Goal: Check status: Check status

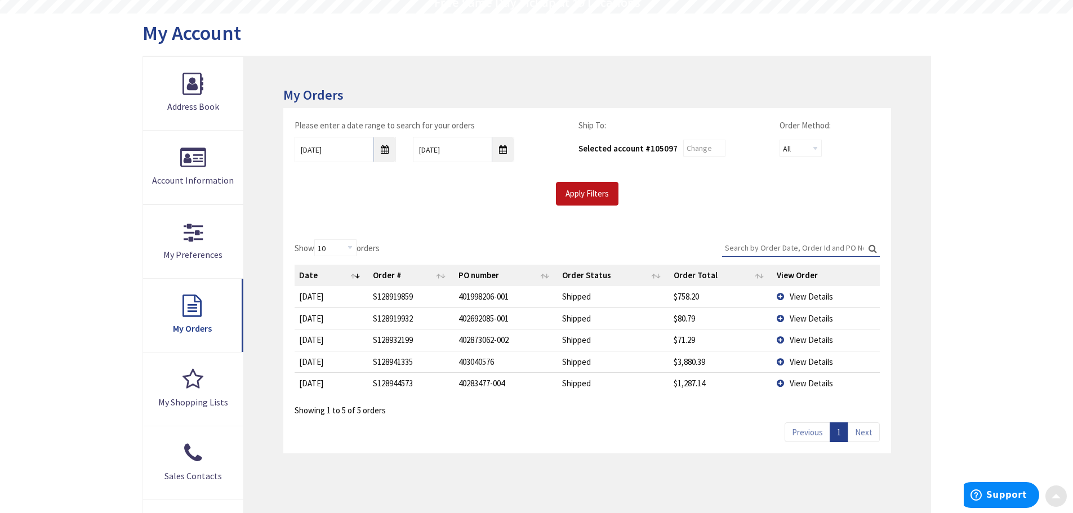
scroll to position [113, 0]
click at [778, 381] on td "View Details" at bounding box center [826, 381] width 108 height 21
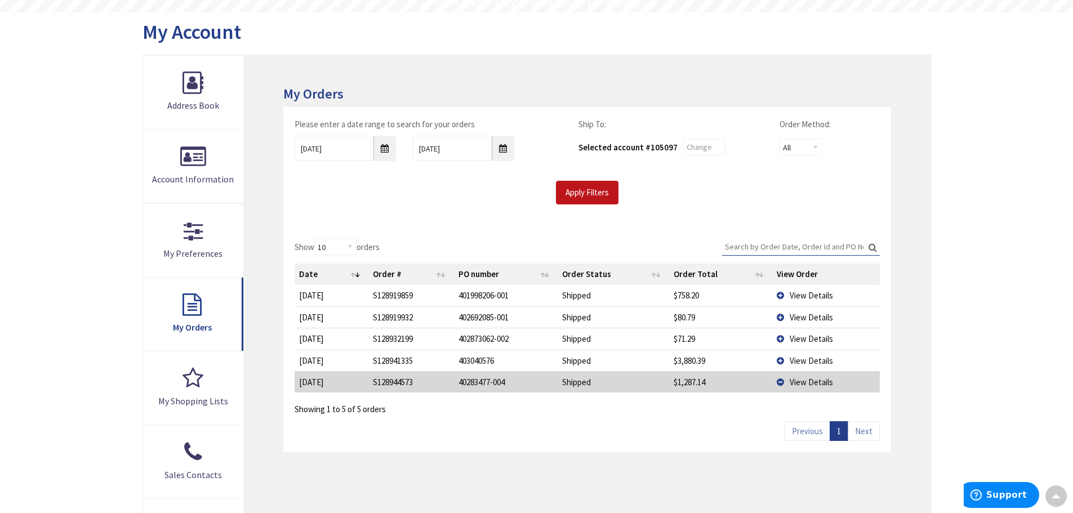
click at [781, 381] on td "View Details" at bounding box center [826, 381] width 108 height 21
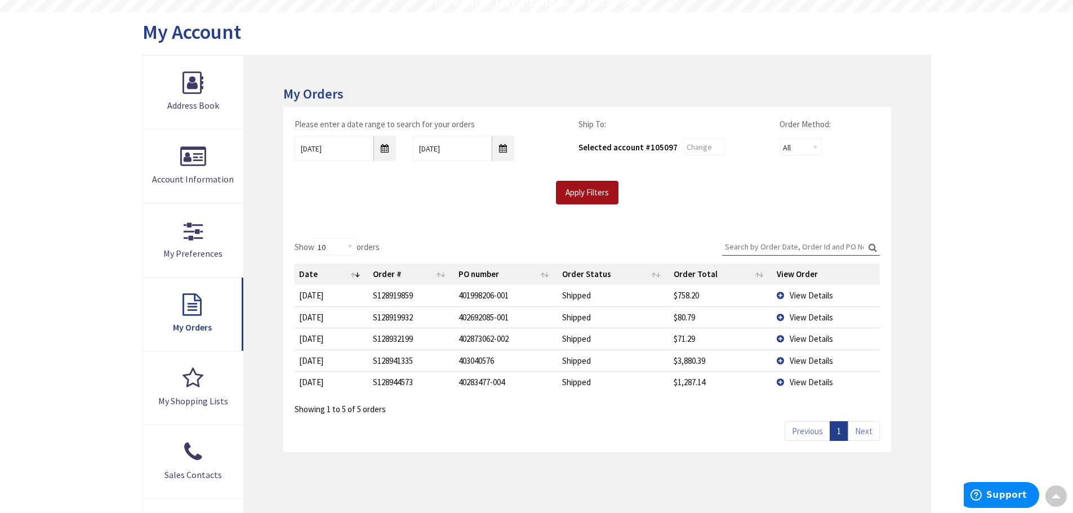
click at [596, 189] on input "Apply Filters" at bounding box center [587, 193] width 62 height 24
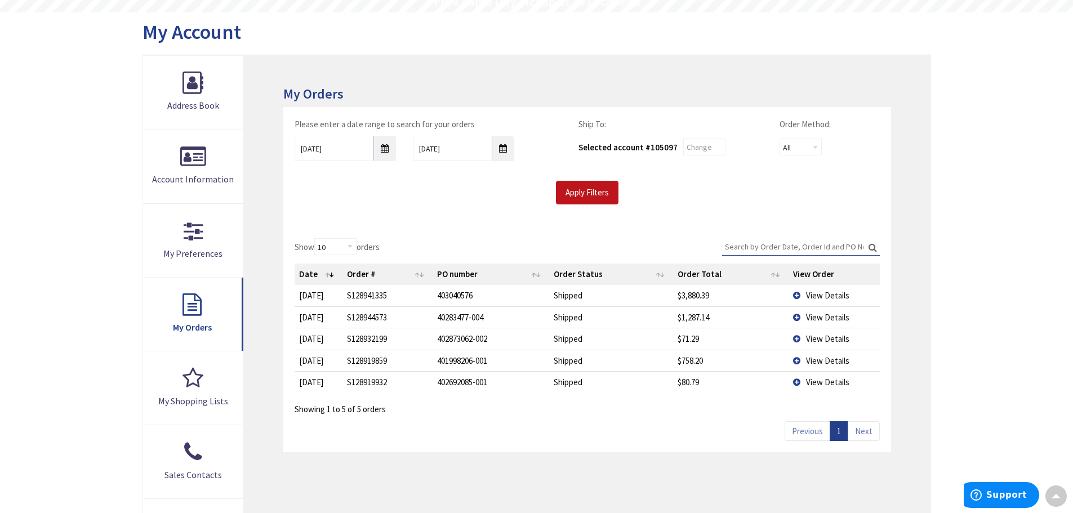
click at [789, 315] on td "View Details" at bounding box center [833, 316] width 91 height 21
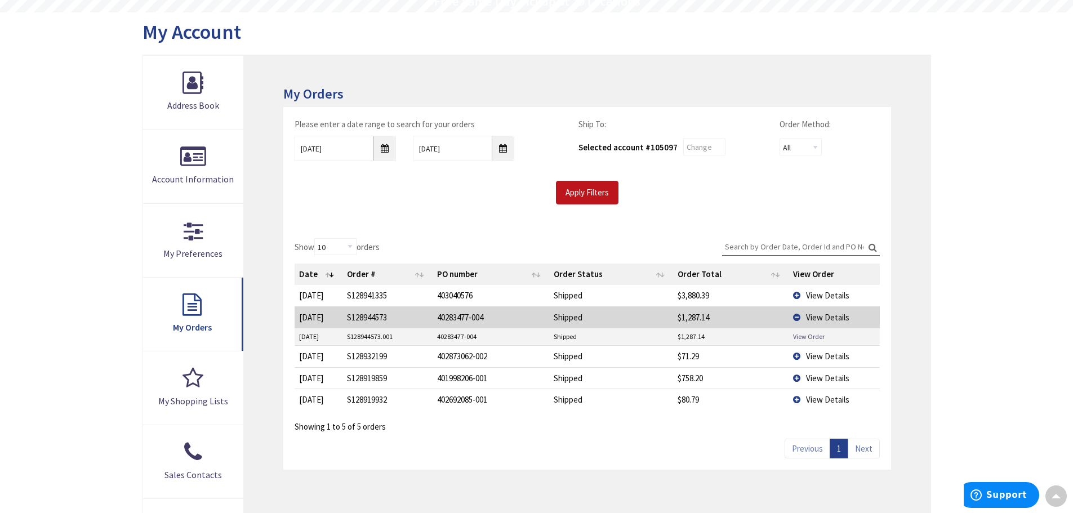
click at [796, 333] on link "View Order" at bounding box center [809, 337] width 32 height 10
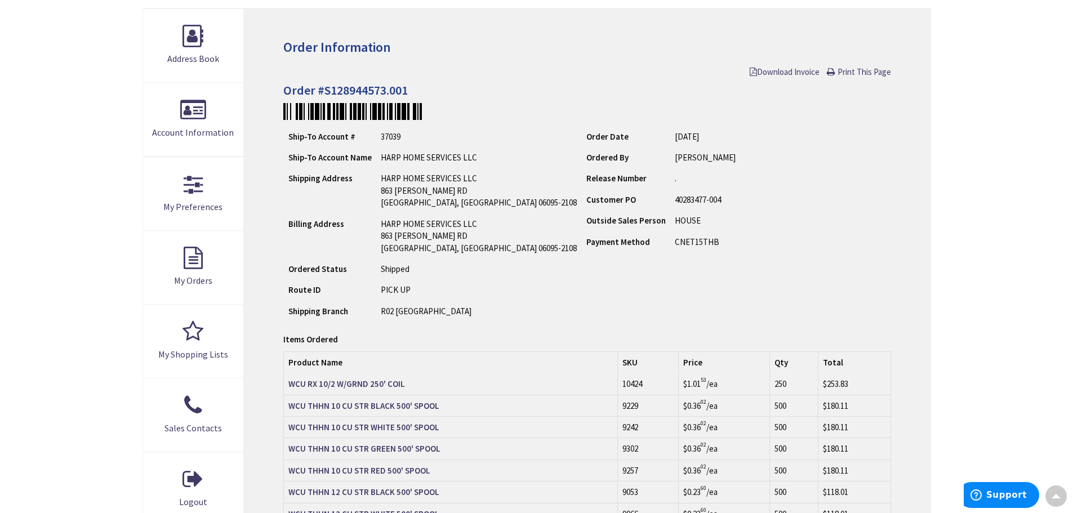
scroll to position [56, 0]
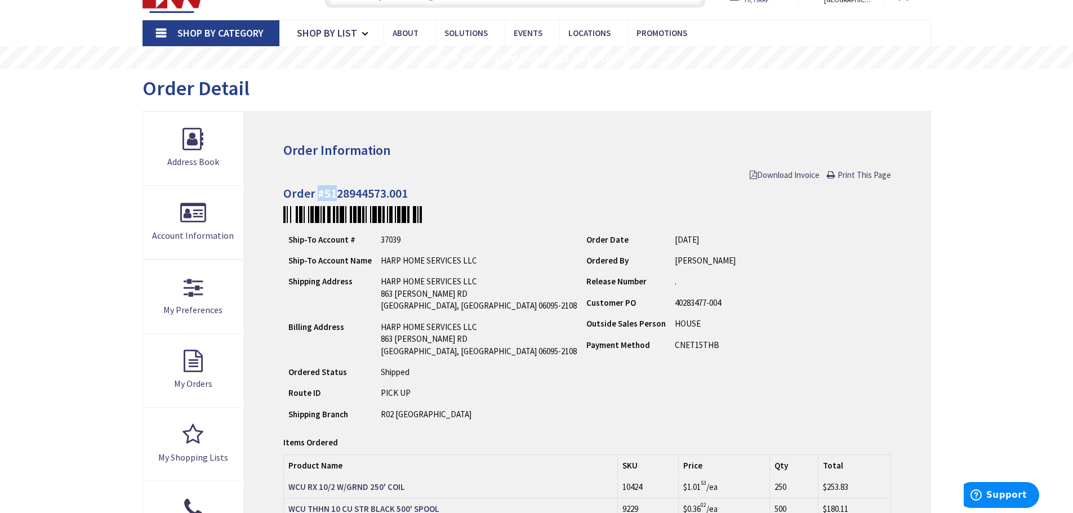
drag, startPoint x: 319, startPoint y: 189, endPoint x: 339, endPoint y: 190, distance: 20.3
click at [339, 190] on h4 "Order #S128944573.001" at bounding box center [586, 193] width 607 height 14
click at [462, 158] on div "Order Information Download Invoice Print This Page Order #S128944573.001 Ship-T…" at bounding box center [587, 450] width 686 height 678
drag, startPoint x: 323, startPoint y: 191, endPoint x: 428, endPoint y: 192, distance: 105.3
click at [422, 192] on h4 "Order #S128944573.001" at bounding box center [586, 193] width 607 height 14
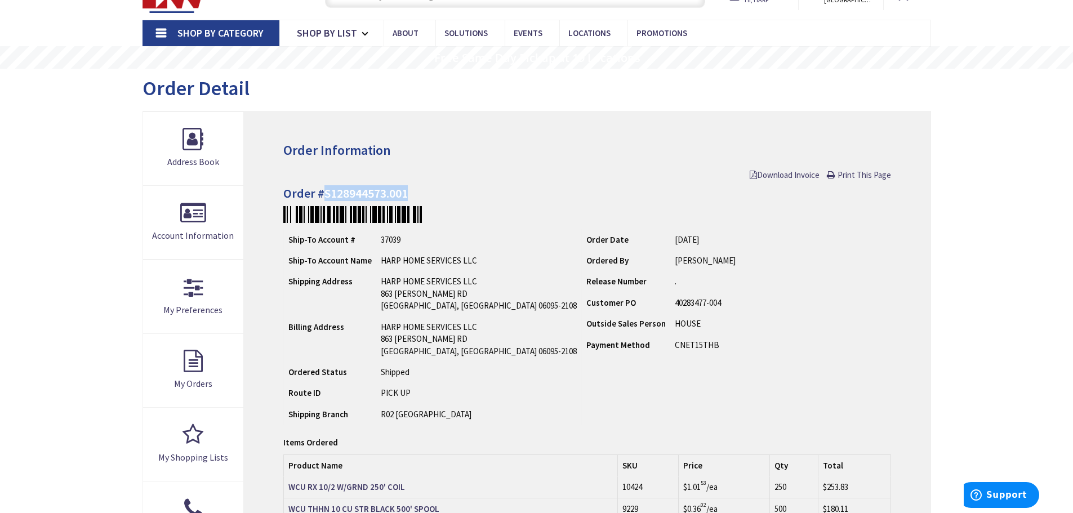
copy h4 "S128944573.001"
drag, startPoint x: 860, startPoint y: 176, endPoint x: 449, endPoint y: 214, distance: 412.2
click at [860, 176] on span "Print This Page" at bounding box center [863, 174] width 53 height 11
